Goal: Contribute content: Add original content to the website for others to see

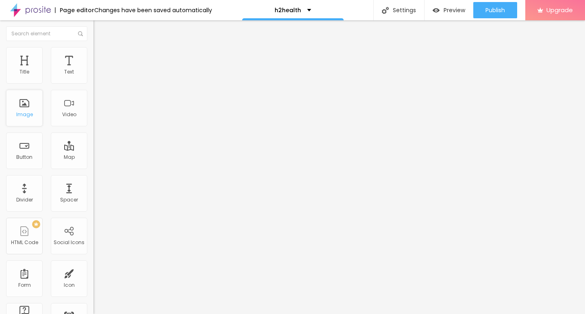
click at [17, 110] on div "Image" at bounding box center [24, 108] width 37 height 37
click at [93, 173] on div "URL https://" at bounding box center [139, 164] width 93 height 20
click at [93, 181] on img at bounding box center [95, 179] width 4 height 4
click at [93, 70] on span "Add image" at bounding box center [109, 66] width 33 height 7
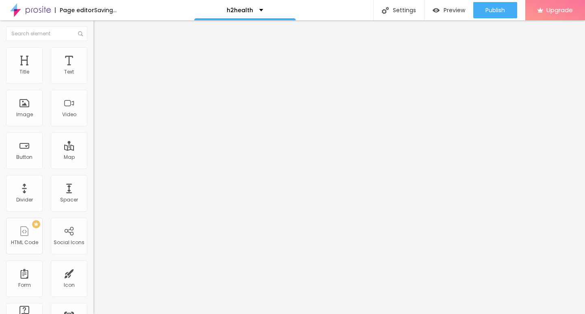
click at [101, 56] on span "Style" at bounding box center [107, 52] width 12 height 7
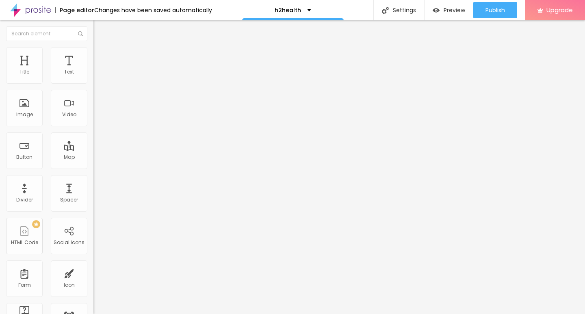
type input "15"
click at [93, 83] on input "range" at bounding box center [119, 80] width 52 height 6
type input "15"
click at [100, 26] on div "Edit Image" at bounding box center [121, 29] width 43 height 6
click at [100, 29] on div "Edit Text" at bounding box center [118, 29] width 37 height 6
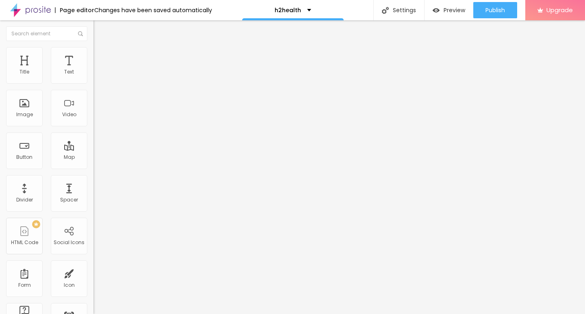
click at [93, 125] on span "Default" at bounding box center [101, 124] width 17 height 7
click at [93, 133] on span "Small" at bounding box center [100, 129] width 15 height 7
click at [93, 76] on input "Click me" at bounding box center [141, 72] width 97 height 8
paste input "→ VIEW DOCUMENT HERE"
type input "→ VIEW DOCUMENT HERE"
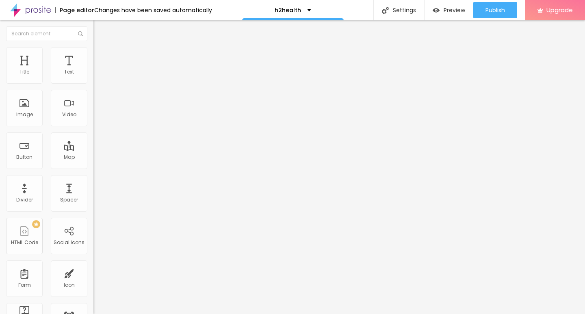
click at [93, 167] on input "https://" at bounding box center [141, 163] width 97 height 8
paste input "[DOMAIN_NAME]"
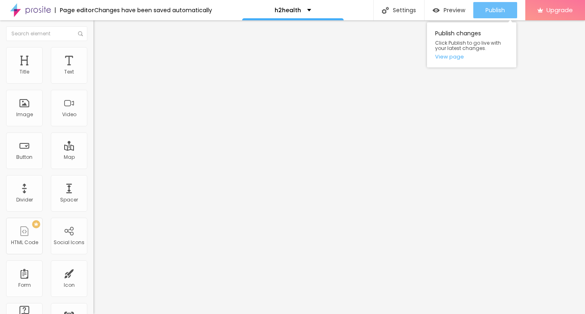
type input "[URL][DOMAIN_NAME]"
click at [504, 13] on span "Publish" at bounding box center [494, 10] width 19 height 6
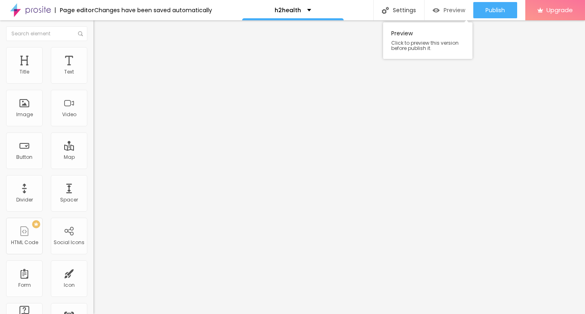
click at [454, 13] on span "Preview" at bounding box center [455, 10] width 22 height 6
